Goal: Information Seeking & Learning: Learn about a topic

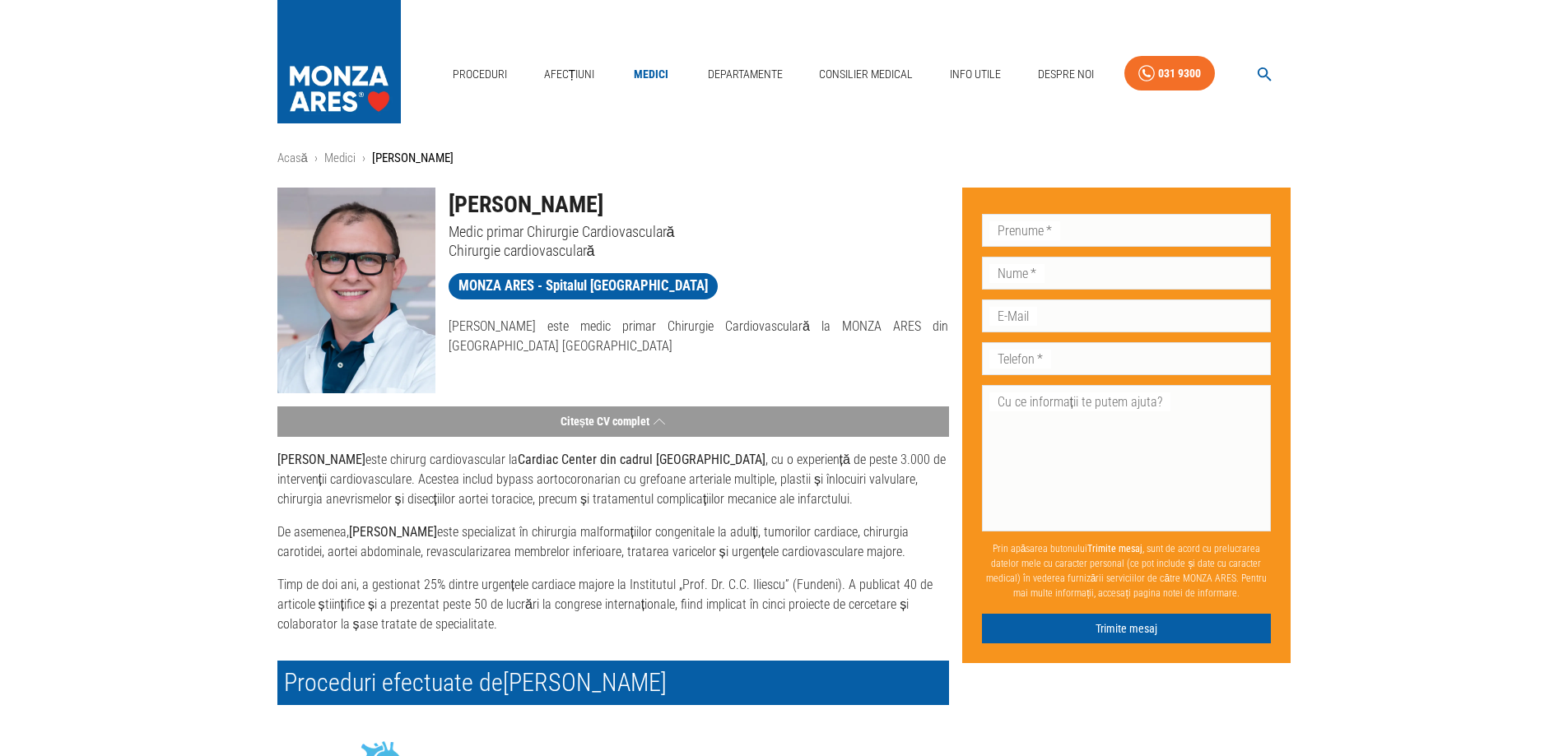
click at [643, 223] on p "Medic primar Chirurgie Cardiovasculară" at bounding box center [698, 232] width 500 height 19
drag, startPoint x: 674, startPoint y: 207, endPoint x: 446, endPoint y: 208, distance: 228.0
click at [446, 208] on div "[PERSON_NAME] Medic primar Chirurgie Cardiovasculară Chirurgie cardiovasculară" at bounding box center [692, 218] width 513 height 86
copy h1 "[PERSON_NAME]"
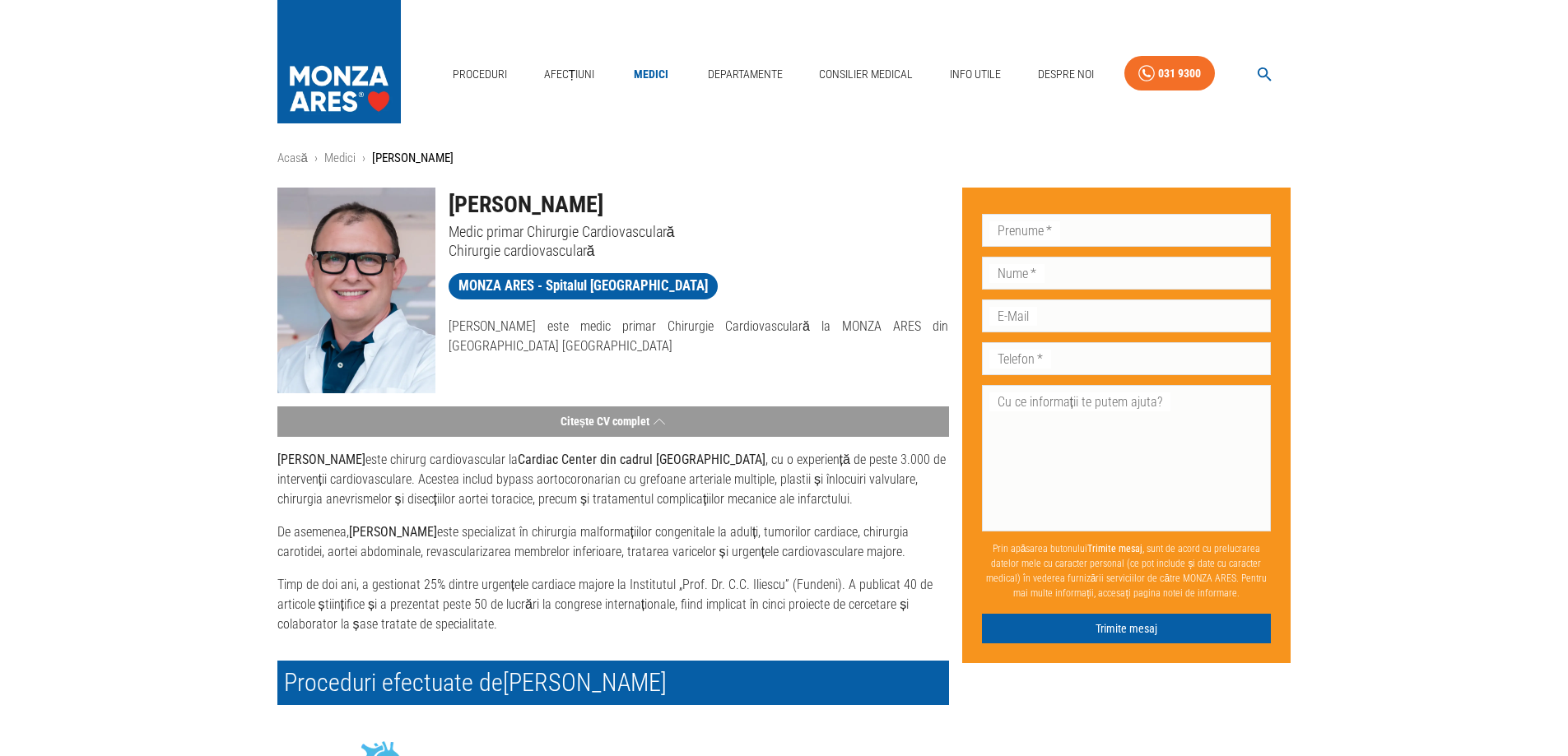
click at [744, 218] on h1 "[PERSON_NAME]" at bounding box center [698, 205] width 500 height 35
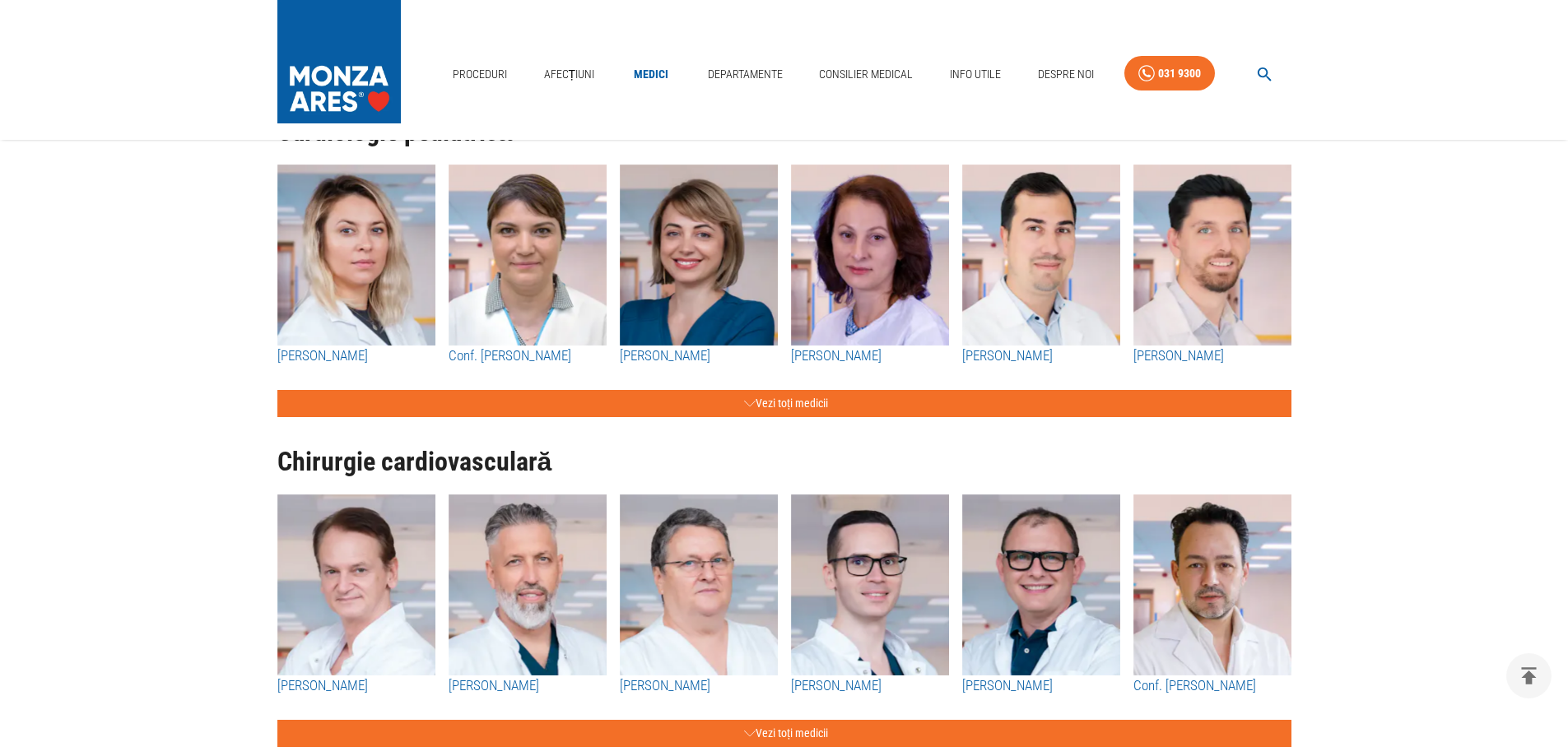
scroll to position [1646, 0]
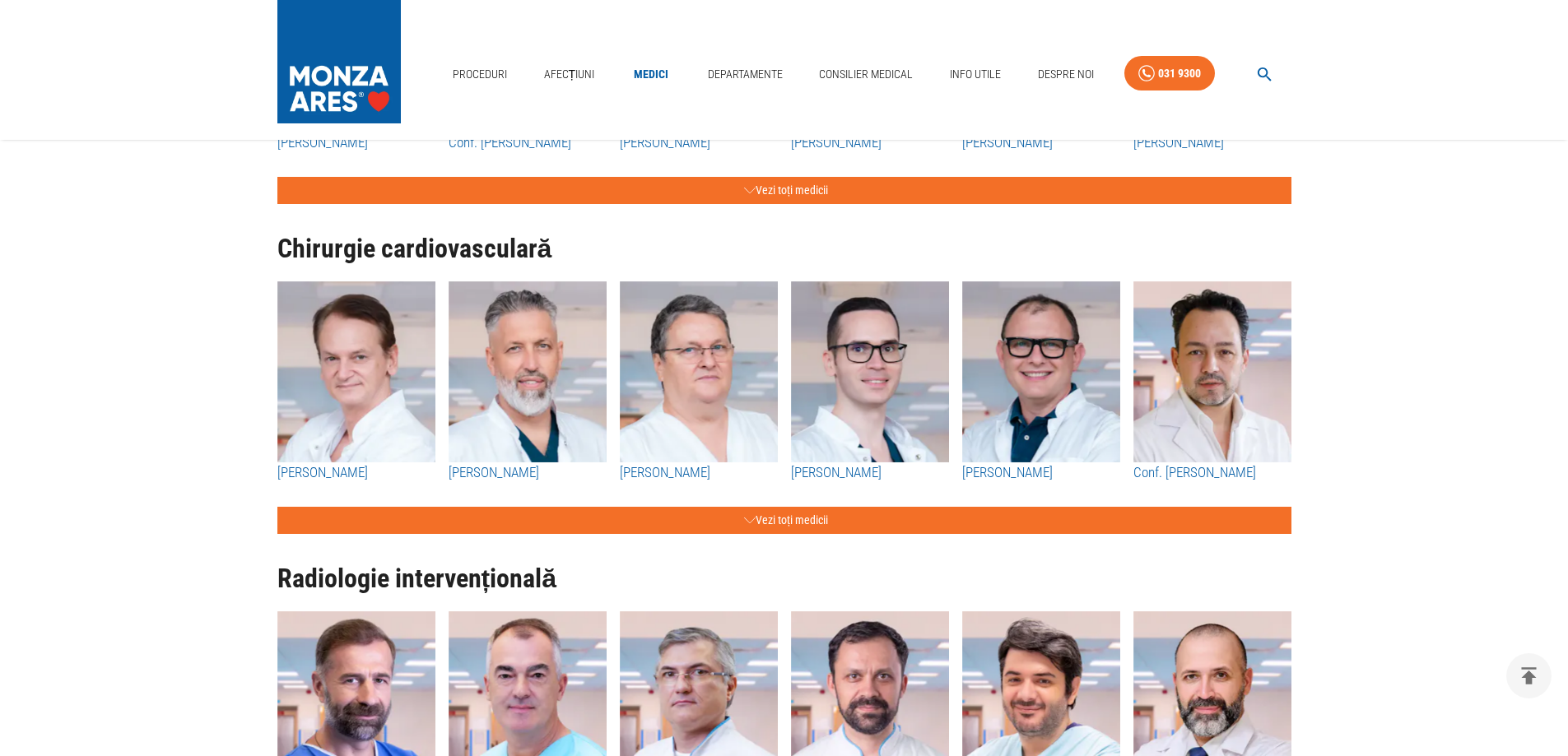
click at [1218, 390] on img "button" at bounding box center [1212, 372] width 158 height 181
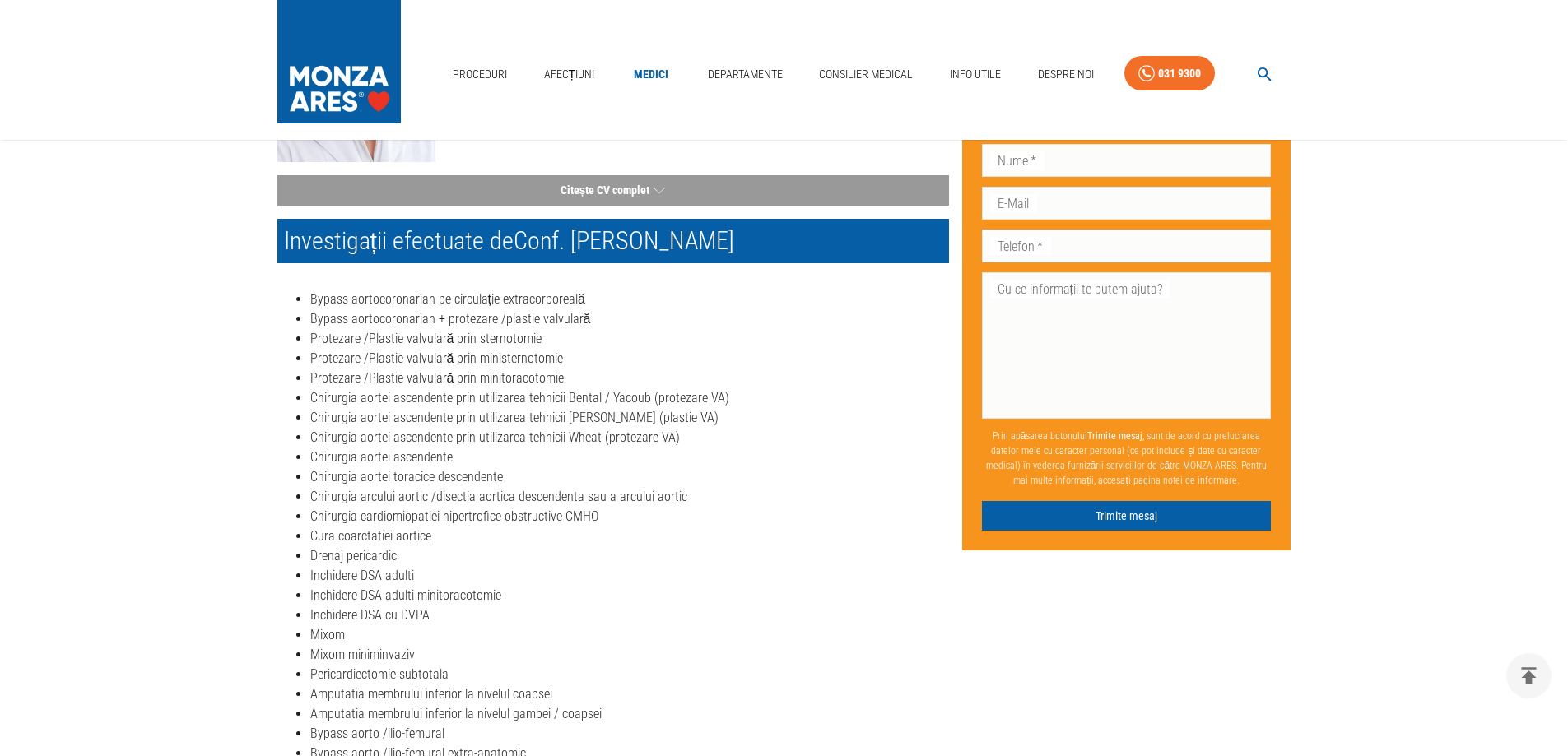
scroll to position [411, 0]
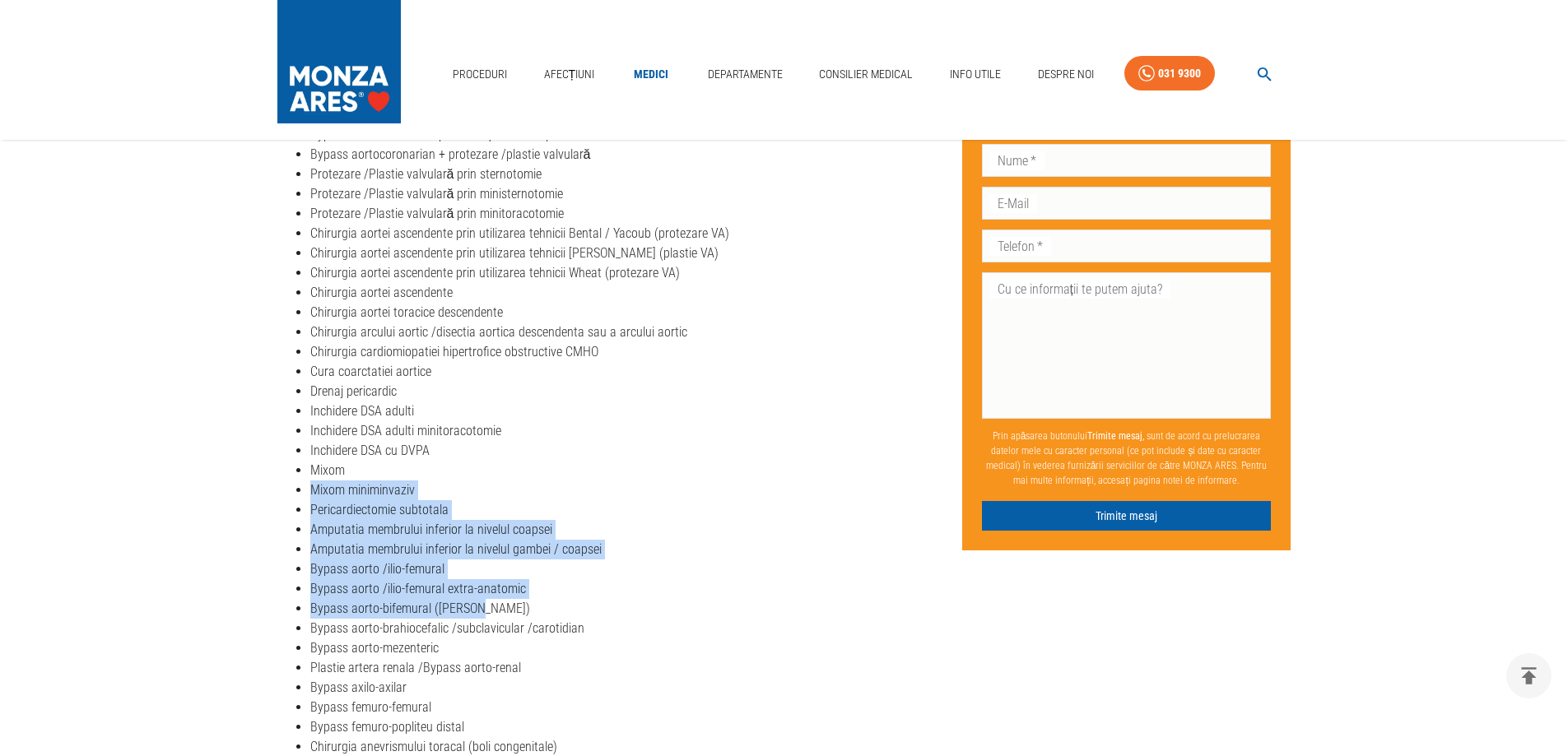
drag, startPoint x: 491, startPoint y: 612, endPoint x: 442, endPoint y: 469, distance: 151.2
click at [442, 469] on ul "Bypass aortocoronarian pe circulație extracorporeală Bypass aortocoronarian + p…" at bounding box center [613, 589] width 671 height 929
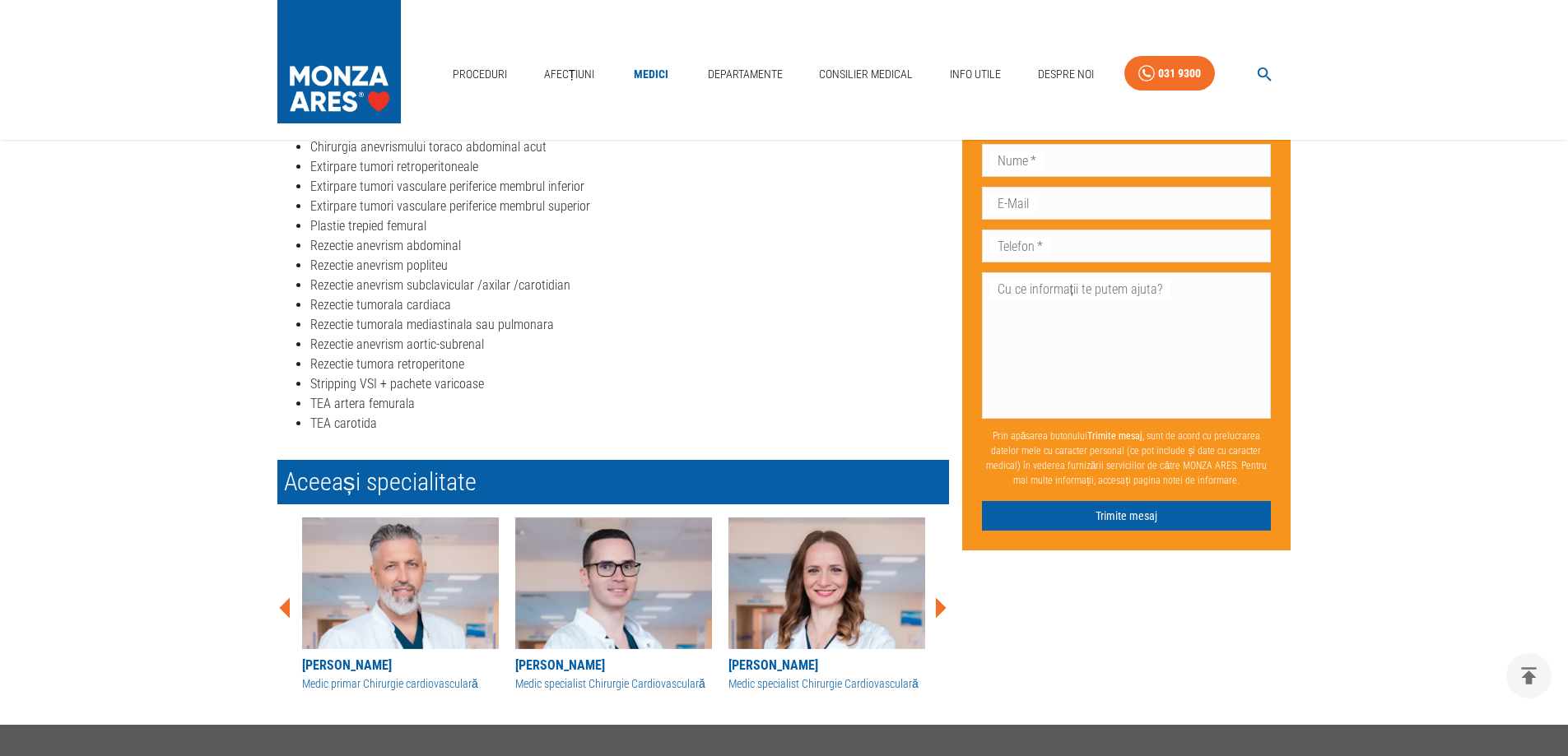
scroll to position [1070, 0]
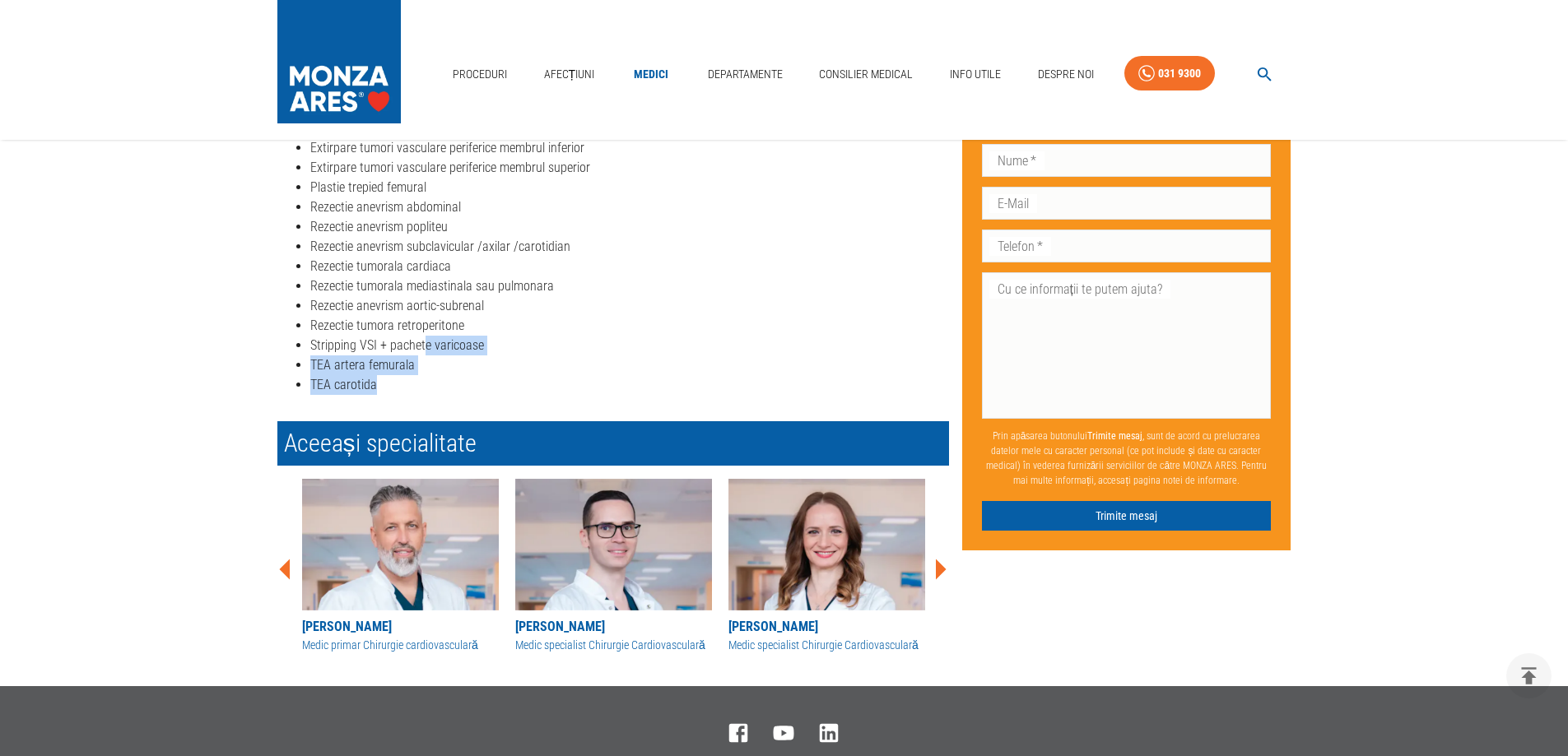
drag, startPoint x: 428, startPoint y: 383, endPoint x: 425, endPoint y: 341, distance: 42.1
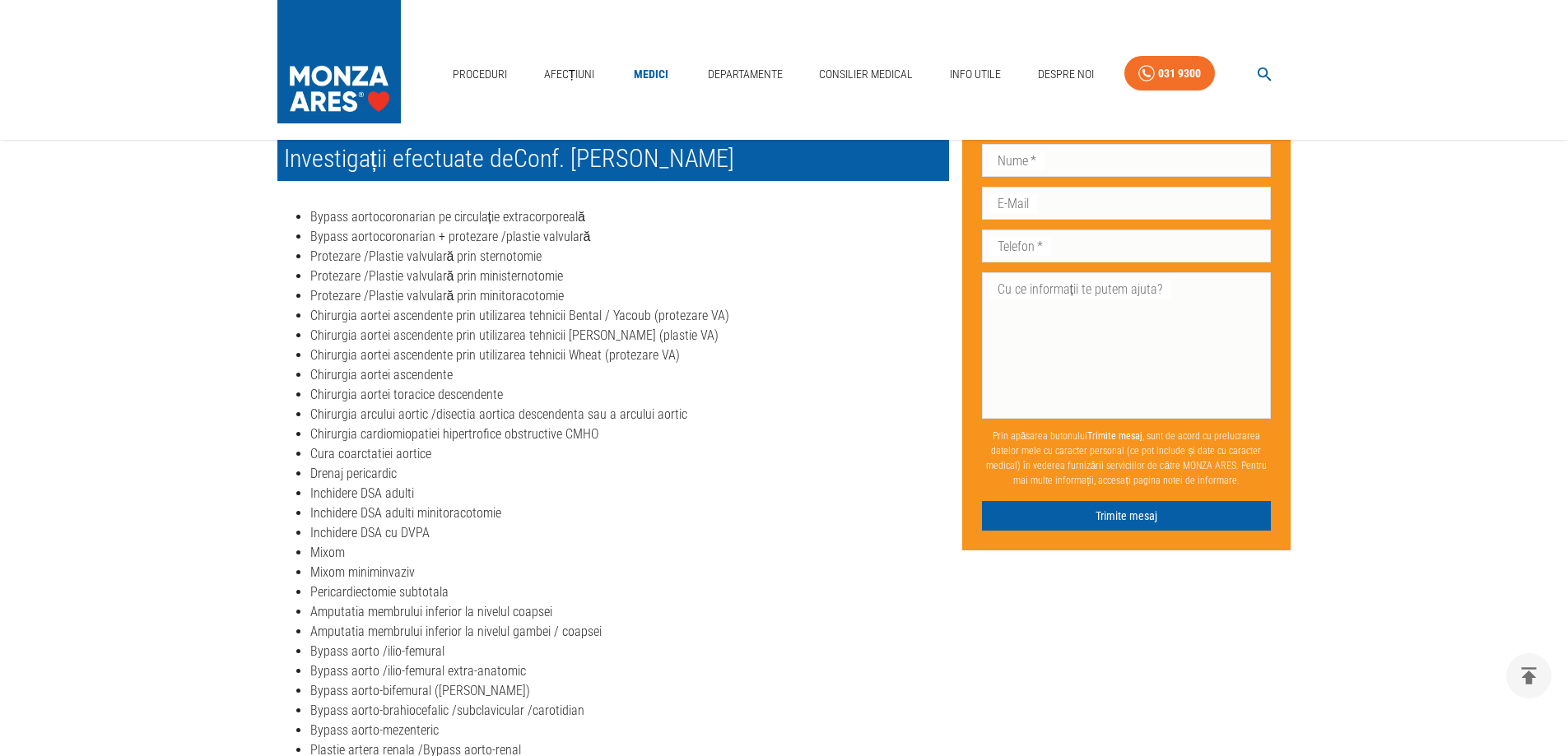
scroll to position [0, 0]
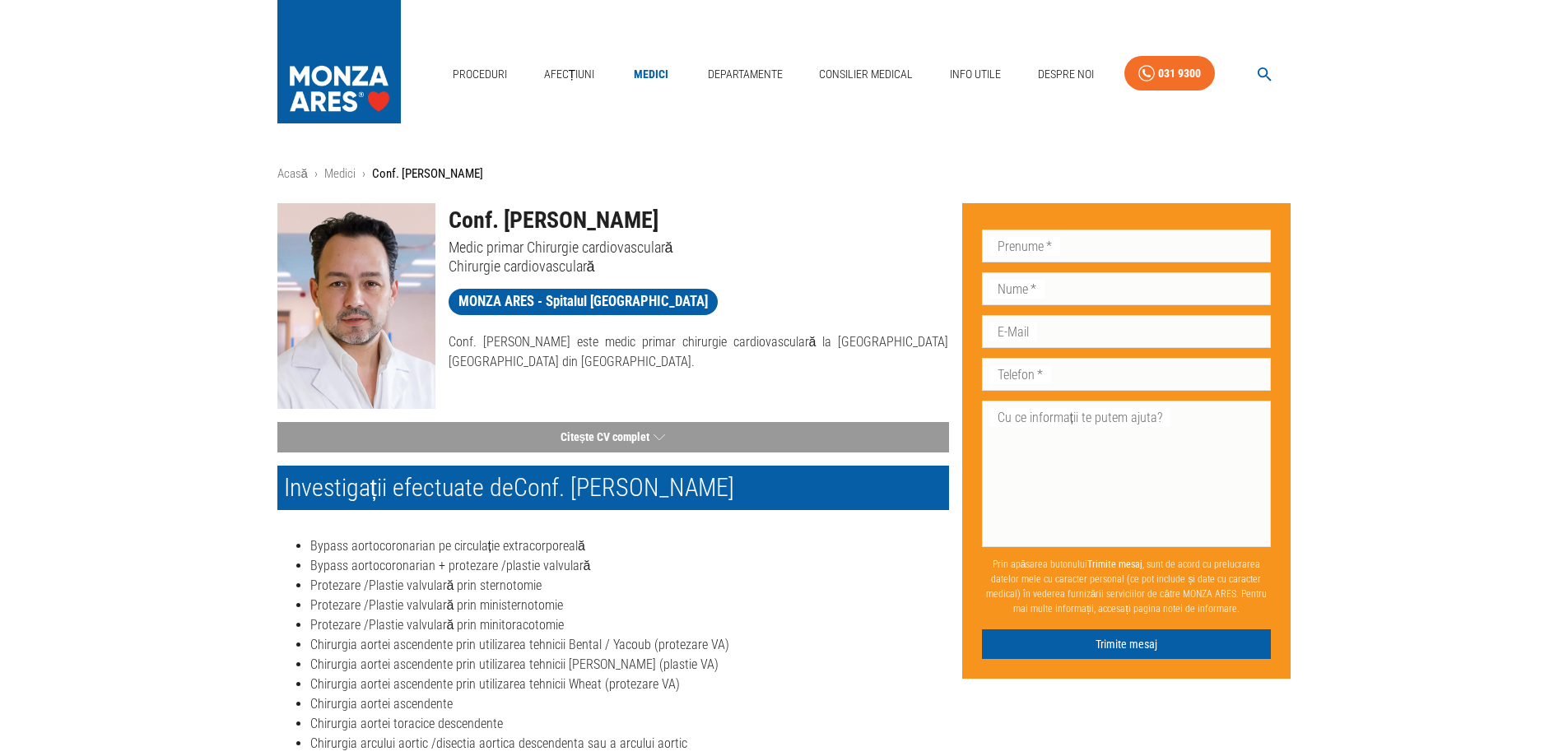
click at [521, 325] on div "Conf. [PERSON_NAME] este medic primar chirurgie cardiovasculară la [GEOGRAPHIC_…" at bounding box center [692, 346] width 513 height 53
click at [655, 226] on h1 "Conf. [PERSON_NAME]" at bounding box center [698, 221] width 500 height 35
